Goal: Task Accomplishment & Management: Use online tool/utility

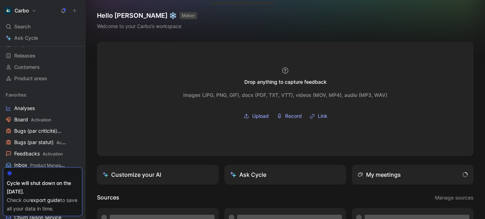
scroll to position [88, 0]
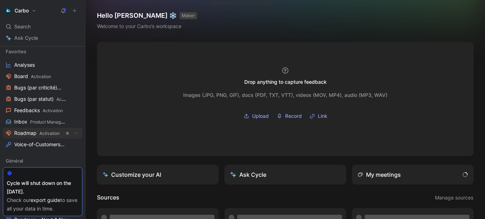
click at [38, 135] on span "Roadmap Activation" at bounding box center [36, 132] width 45 height 7
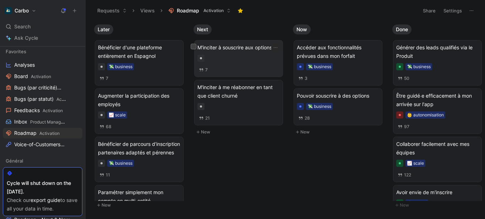
click at [247, 55] on div at bounding box center [238, 58] width 82 height 7
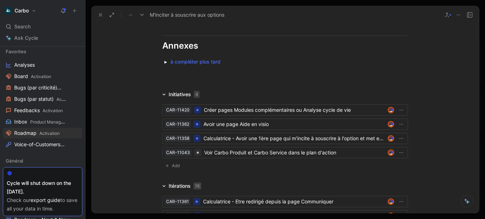
scroll to position [782, 0]
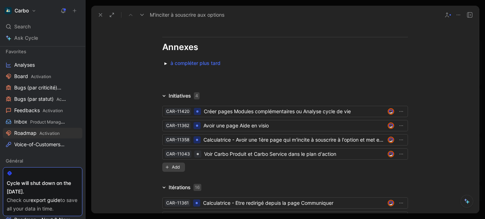
click at [167, 169] on button "Add" at bounding box center [173, 166] width 23 height 9
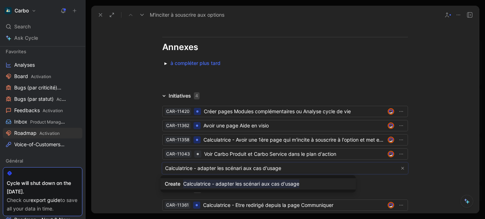
type input "Calculatrice - adapter les scénari aux cas d'usage"
click at [276, 184] on mark "Calculatrice - adapter les scénari aux cas d'usage" at bounding box center [241, 183] width 116 height 9
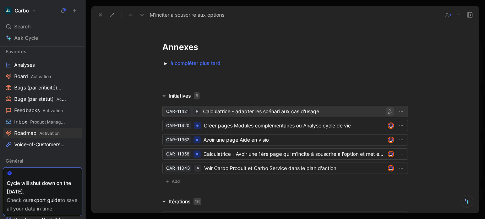
click at [388, 112] on icon "button" at bounding box center [389, 111] width 4 height 4
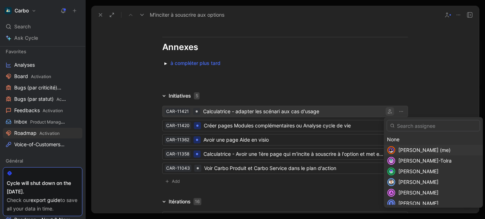
click at [416, 147] on span "[PERSON_NAME] (me)" at bounding box center [424, 150] width 52 height 6
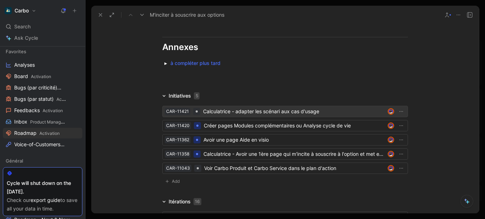
click at [291, 110] on div "Calculatrice - adapter les scénari aux cas d'usage" at bounding box center [294, 111] width 182 height 9
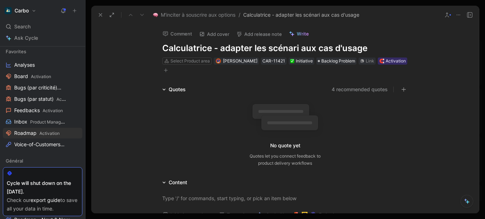
scroll to position [142, 0]
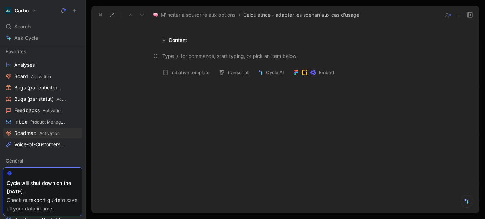
click at [172, 61] on p at bounding box center [285, 56] width 272 height 12
click at [176, 71] on button "Initiative template" at bounding box center [186, 72] width 54 height 10
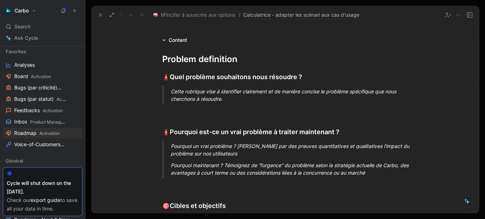
click at [193, 91] on div "Cette rubrique vise à identifier clairement et de manière concise le problème s…" at bounding box center [293, 95] width 245 height 15
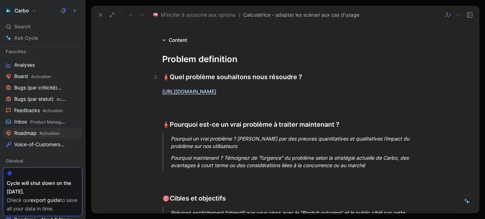
click at [236, 77] on div "🧯 Quel problème souhaitons nous résoudre ?" at bounding box center [284, 77] width 245 height 10
click at [60, 11] on button at bounding box center [63, 11] width 10 height 10
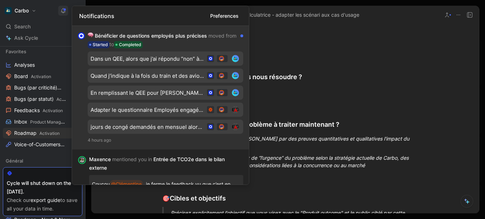
click at [186, 43] on div "Bénéficier de questions employés plus précises moved from Started to Completed" at bounding box center [163, 40] width 150 height 17
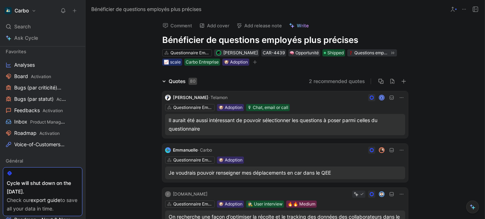
scroll to position [3, 0]
click at [164, 123] on icon at bounding box center [165, 124] width 3 height 3
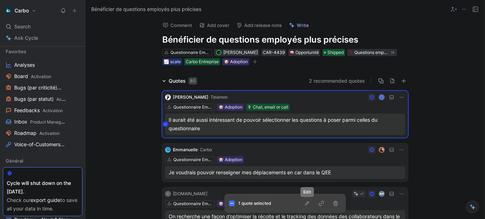
click at [306, 204] on icon "button" at bounding box center [307, 203] width 4 height 4
click at [219, 123] on div "Il aurait été aussi intéressant de pouvoir sélectionner les questions à poser p…" at bounding box center [284, 124] width 233 height 17
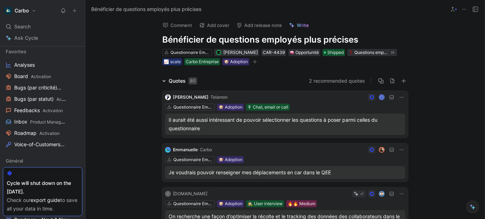
click at [399, 97] on icon at bounding box center [401, 97] width 4 height 1
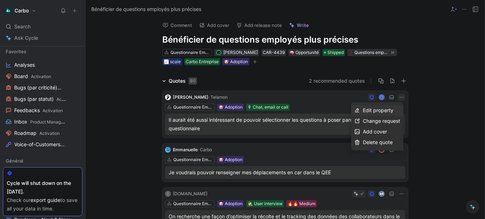
click at [373, 112] on span "Edit property" at bounding box center [378, 110] width 31 height 6
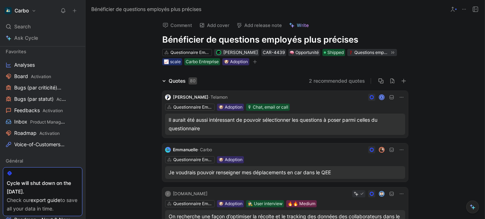
click at [245, 125] on div "Il aurait été aussi intéressant de pouvoir sélectionner les questions à poser p…" at bounding box center [284, 124] width 233 height 17
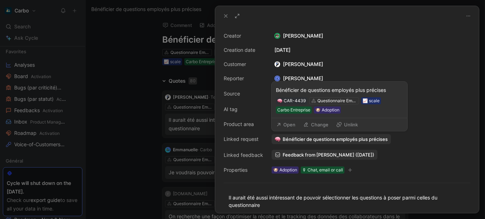
click at [320, 122] on button "Change" at bounding box center [316, 125] width 32 height 10
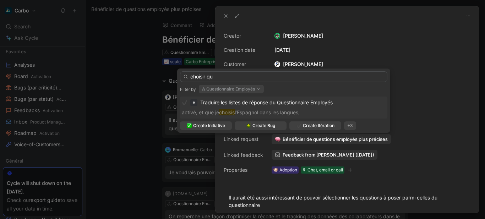
click at [249, 87] on button "Questionnaire Employés" at bounding box center [231, 89] width 65 height 9
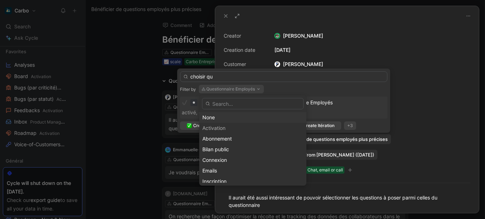
click at [233, 115] on div "None" at bounding box center [252, 117] width 101 height 9
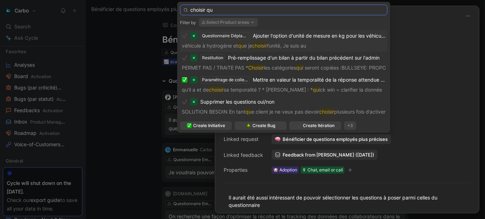
click at [221, 9] on input "choisir qu" at bounding box center [283, 10] width 207 height 11
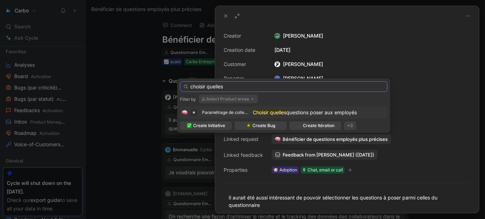
type input "choisir quelles"
click at [278, 110] on mark "Choisir quelles" at bounding box center [269, 112] width 33 height 6
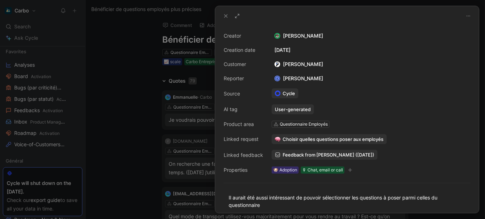
click at [223, 16] on icon at bounding box center [226, 16] width 6 height 6
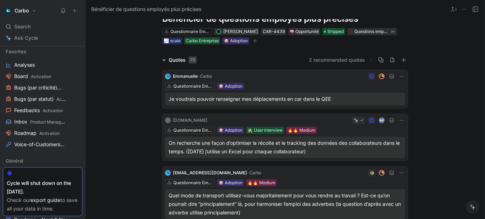
scroll to position [24, 0]
click at [228, 145] on div "On recherche une façon d’optimiser la récolte et le tracking des données des co…" at bounding box center [284, 146] width 233 height 17
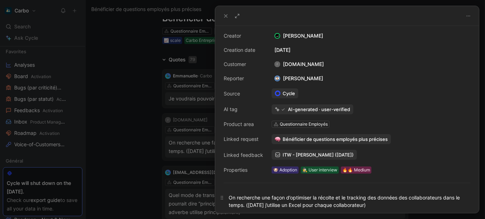
scroll to position [15, 0]
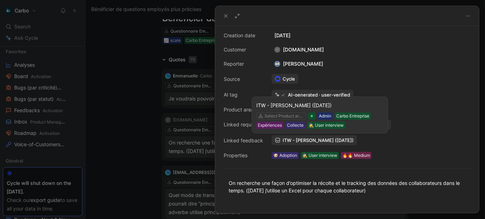
click at [325, 143] on span "ITW - [PERSON_NAME] ([DATE])" at bounding box center [317, 140] width 71 height 6
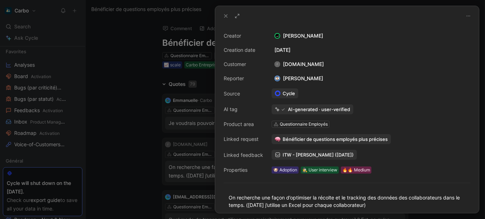
click at [136, 161] on div at bounding box center [242, 109] width 485 height 219
